Goal: Find specific page/section: Find specific page/section

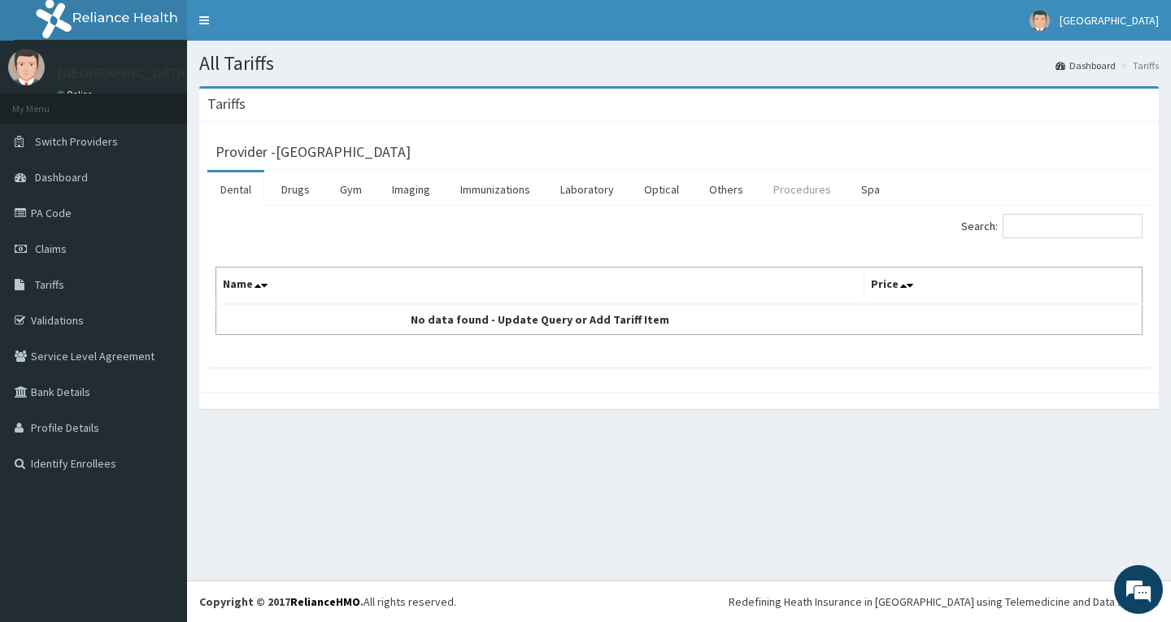
click at [803, 194] on link "Procedures" at bounding box center [802, 189] width 84 height 34
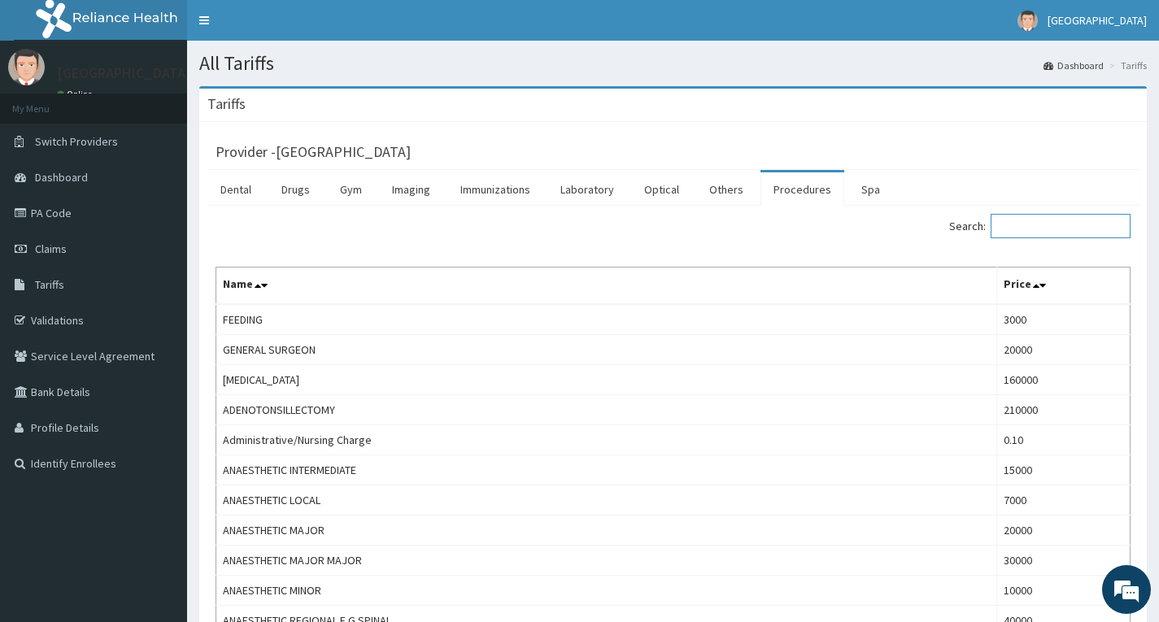
click at [1029, 224] on input "Search:" at bounding box center [1061, 226] width 140 height 24
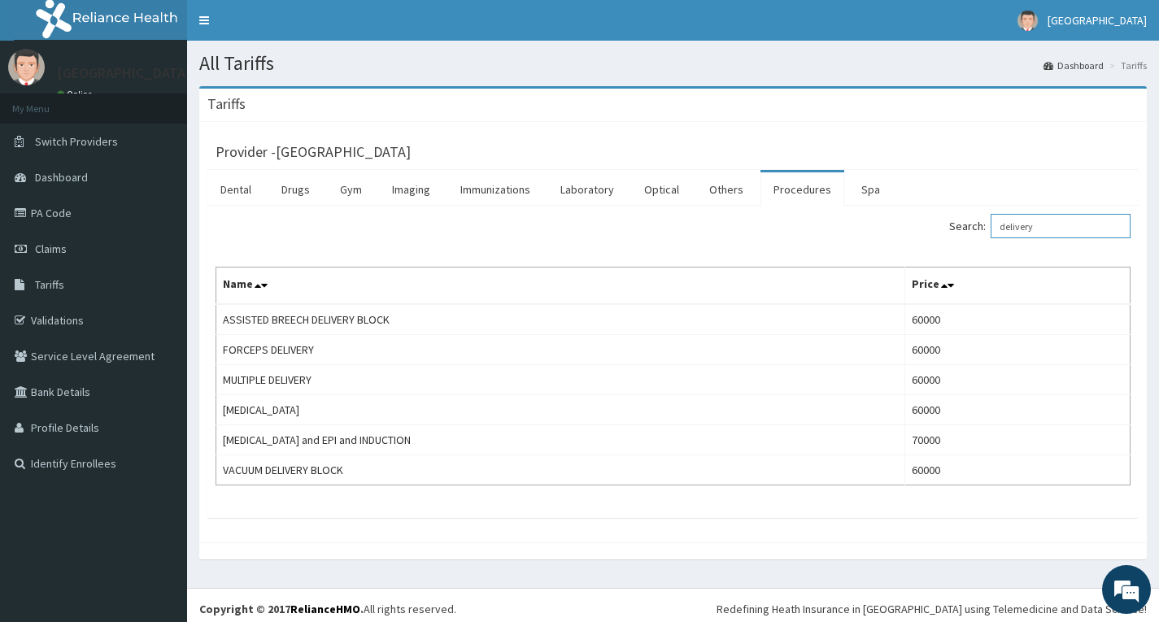
type input "delivery"
click at [301, 182] on link "Drugs" at bounding box center [295, 189] width 54 height 34
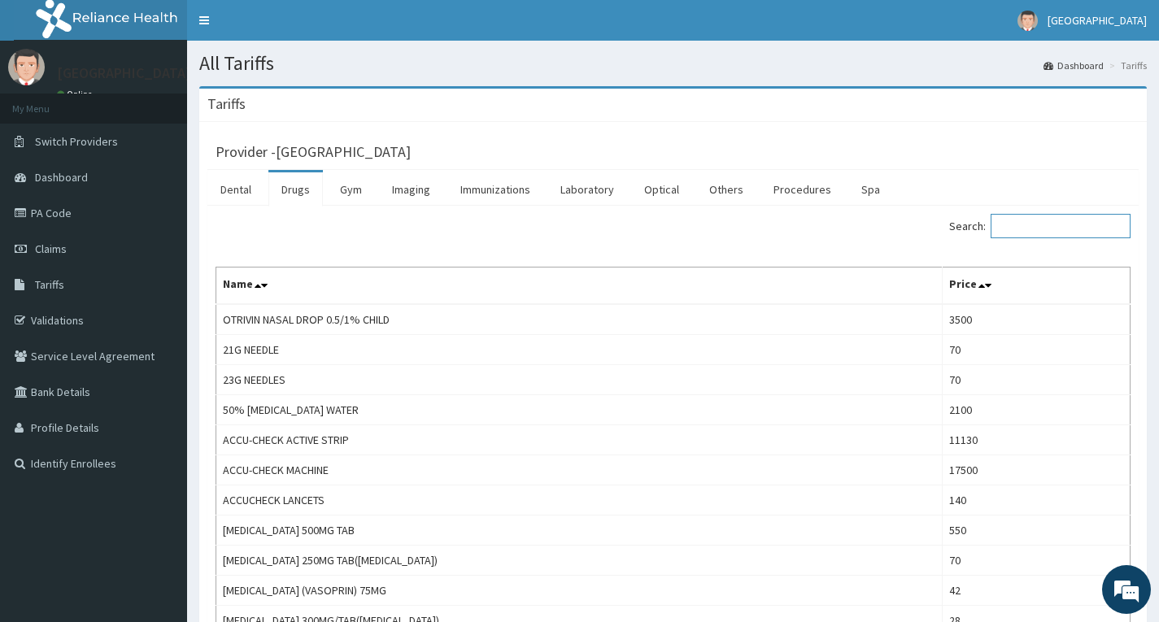
click at [1063, 229] on input "Search:" at bounding box center [1061, 226] width 140 height 24
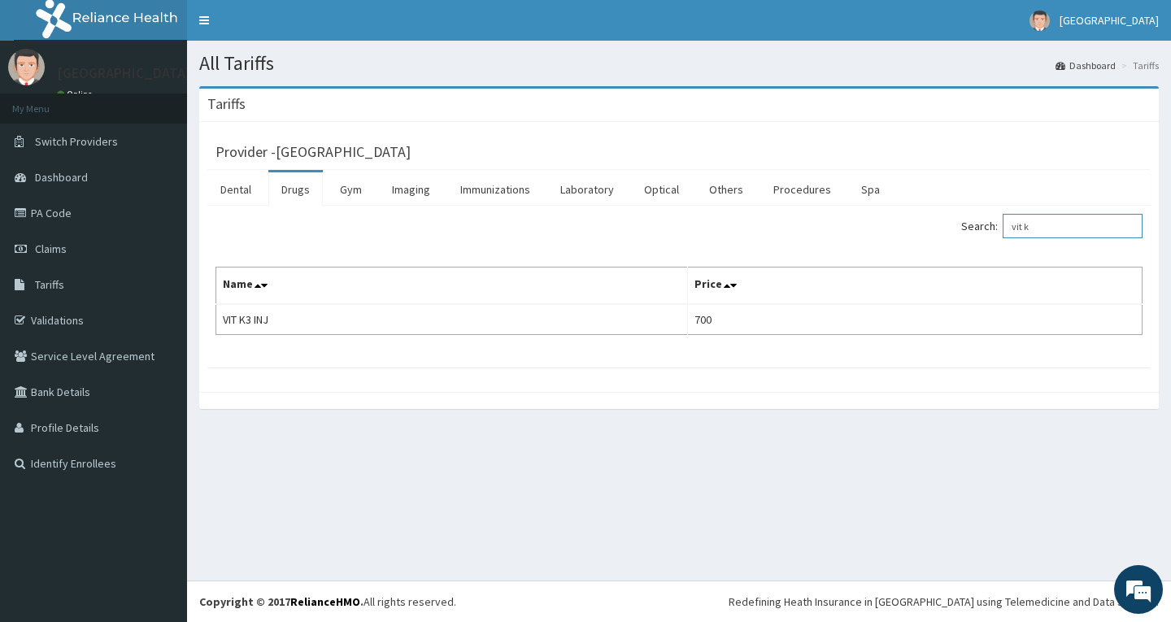
type input "vit k"
click at [820, 194] on link "Procedures" at bounding box center [802, 189] width 84 height 34
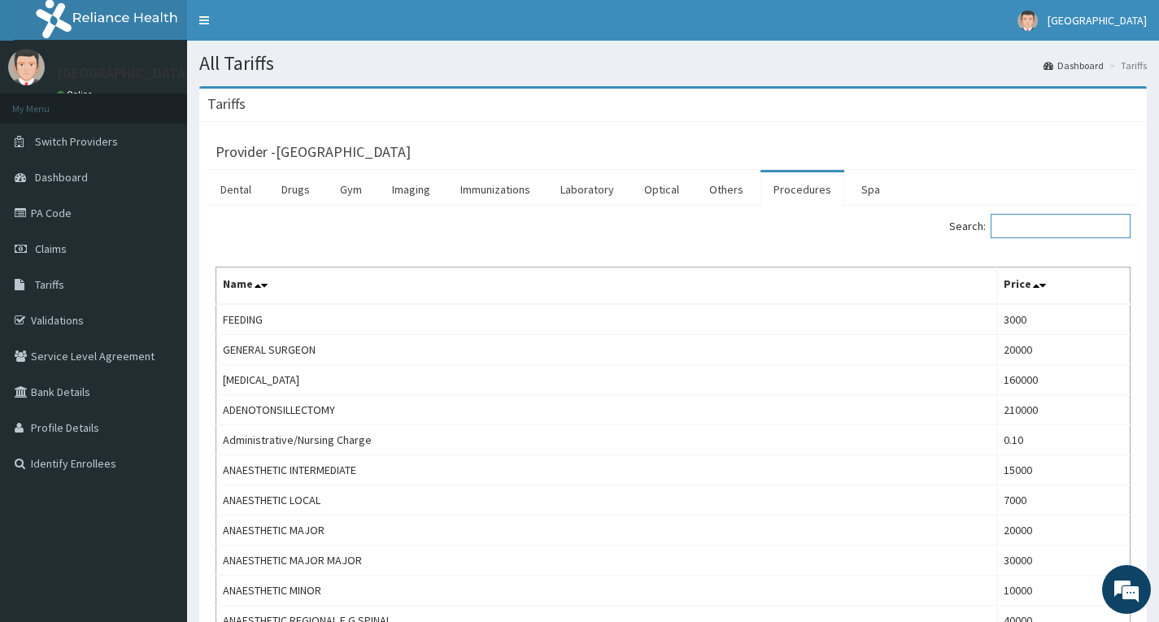
click at [1081, 221] on input "Search:" at bounding box center [1061, 226] width 140 height 24
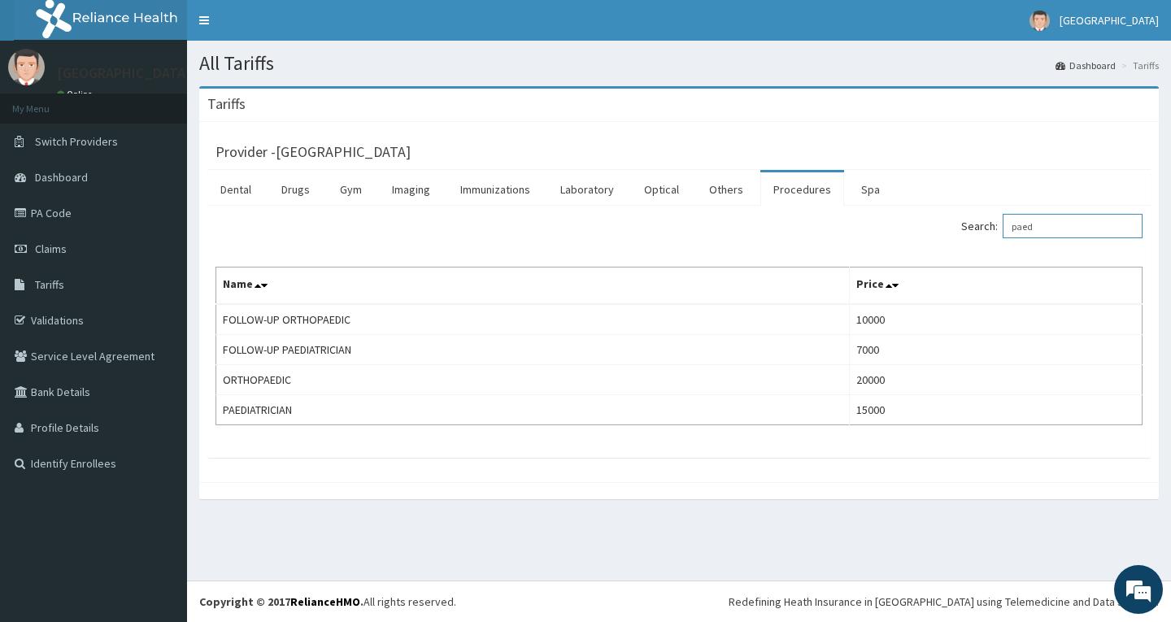
type input "paed"
